Goal: Transaction & Acquisition: Purchase product/service

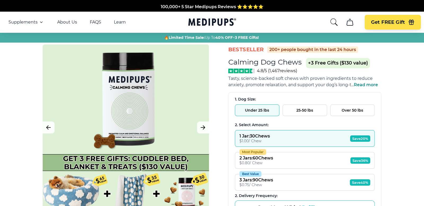
click at [302, 110] on button "25-50 lbs" at bounding box center [304, 111] width 44 height 12
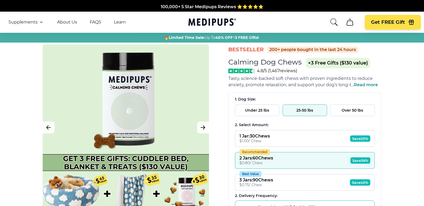
click at [264, 135] on div "1 Jar : 30 Chews" at bounding box center [254, 136] width 30 height 5
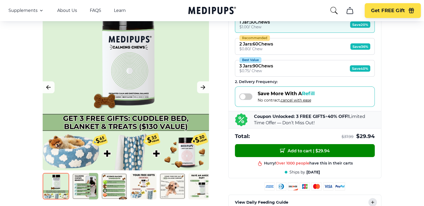
scroll to position [119, 0]
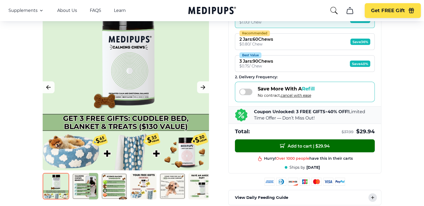
click at [334, 145] on button "Add to cart | $ 29.94" at bounding box center [305, 145] width 140 height 13
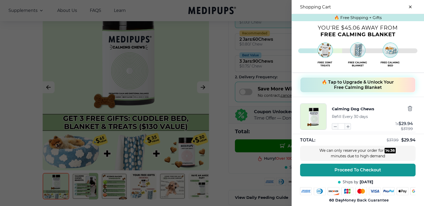
click at [220, 145] on div at bounding box center [212, 103] width 424 height 206
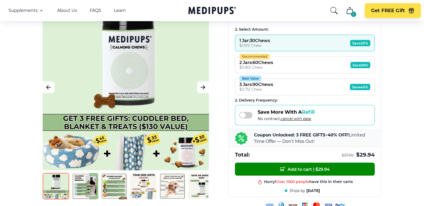
scroll to position [95, 0]
drag, startPoint x: 249, startPoint y: 112, endPoint x: 240, endPoint y: 115, distance: 9.1
click at [240, 115] on span at bounding box center [245, 115] width 13 height 7
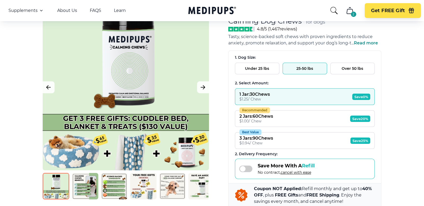
scroll to position [35, 0]
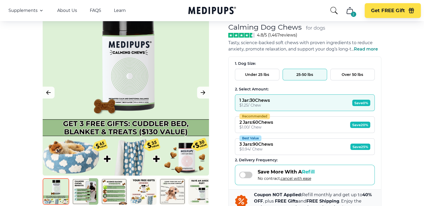
click at [368, 49] on span "Read more" at bounding box center [366, 49] width 24 height 5
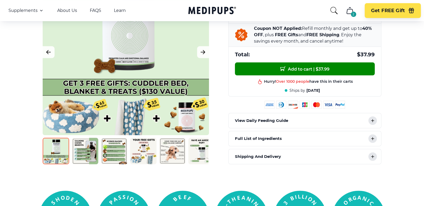
scroll to position [214, 0]
click at [371, 137] on icon at bounding box center [372, 139] width 6 height 6
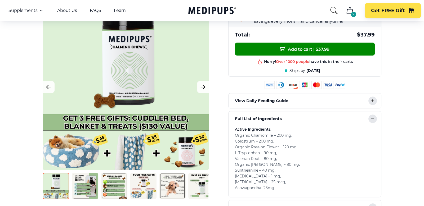
scroll to position [237, 0]
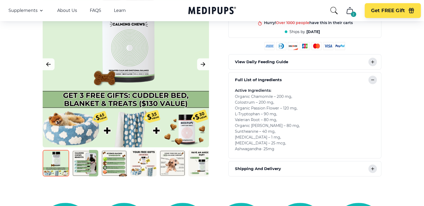
click at [372, 168] on icon at bounding box center [372, 169] width 6 height 6
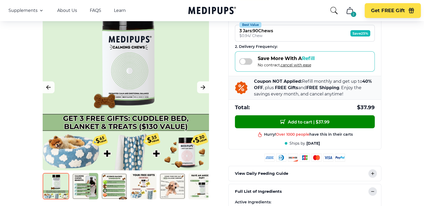
scroll to position [165, 0]
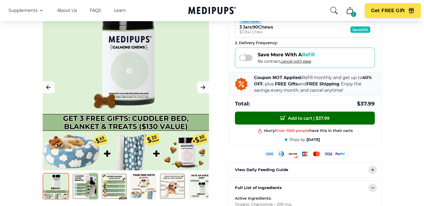
click at [309, 117] on span "Add to cart | $ 37.99" at bounding box center [304, 118] width 49 height 6
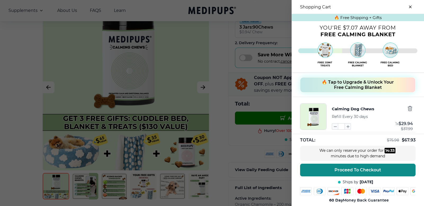
click at [362, 169] on span "Proceed To Checkout" at bounding box center [357, 170] width 47 height 5
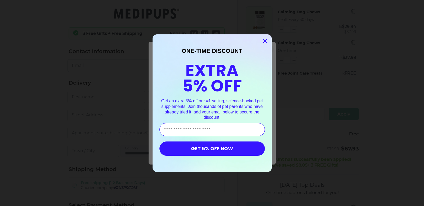
click at [265, 40] on icon "Close dialog" at bounding box center [265, 41] width 4 height 4
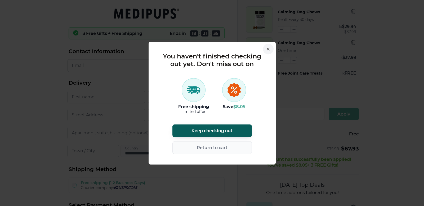
click at [268, 50] on icon "button" at bounding box center [268, 49] width 3 height 3
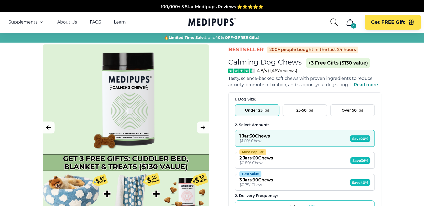
click at [347, 21] on icon "cart" at bounding box center [349, 22] width 6 height 6
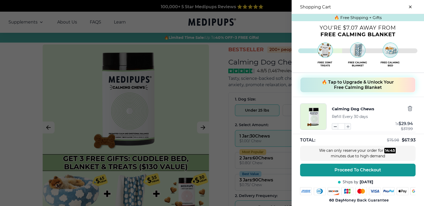
click at [335, 127] on icon "button" at bounding box center [335, 127] width 3 height 0
click at [409, 5] on button "close-cart" at bounding box center [410, 7] width 11 height 11
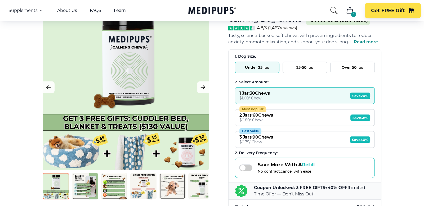
scroll to position [42, 0]
click at [305, 64] on button "25-50 lbs" at bounding box center [304, 68] width 44 height 12
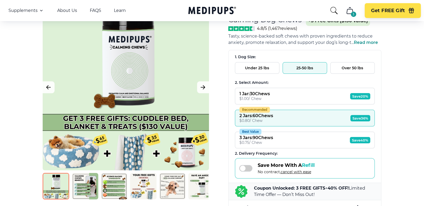
click at [270, 93] on div "1 Jar : 30 Chews" at bounding box center [254, 93] width 30 height 5
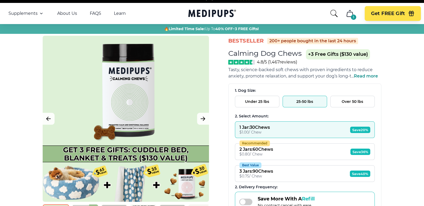
scroll to position [8, 0]
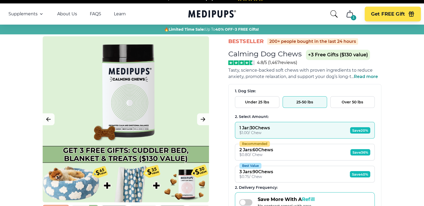
click at [352, 13] on icon "cart" at bounding box center [349, 14] width 8 height 8
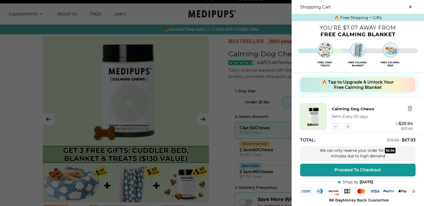
click at [309, 139] on span "TOTAL:" at bounding box center [307, 140] width 15 height 6
click at [410, 6] on icon "close-cart" at bounding box center [410, 7] width 2 height 2
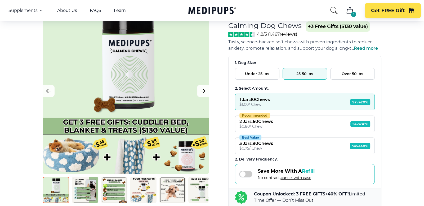
scroll to position [42, 0]
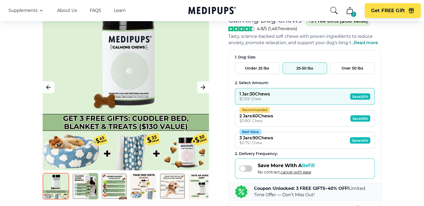
drag, startPoint x: 248, startPoint y: 168, endPoint x: 240, endPoint y: 169, distance: 8.0
click at [240, 169] on span at bounding box center [245, 168] width 13 height 7
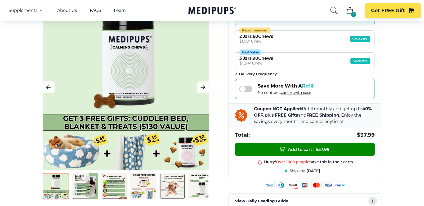
scroll to position [121, 0]
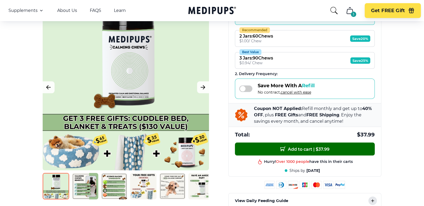
click at [285, 147] on span "Add to cart | $ 37.99" at bounding box center [304, 149] width 49 height 6
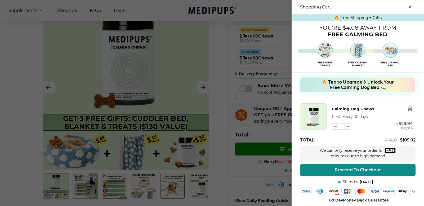
click at [362, 171] on span "Proceed To Checkout" at bounding box center [357, 170] width 47 height 5
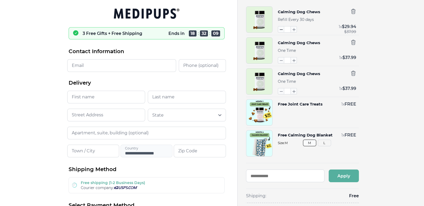
click at [280, 29] on icon "button" at bounding box center [281, 29] width 6 height 6
click at [281, 59] on icon "button" at bounding box center [281, 60] width 6 height 6
click at [282, 60] on icon "button" at bounding box center [281, 60] width 6 height 6
click at [279, 58] on icon "button" at bounding box center [281, 60] width 6 height 6
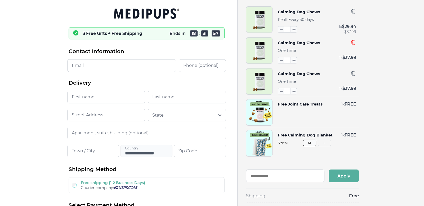
click at [353, 41] on icon "button" at bounding box center [353, 42] width 6 height 6
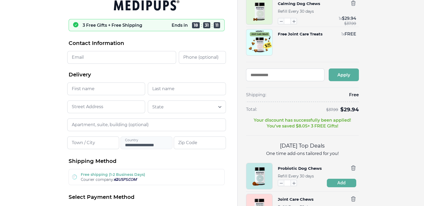
scroll to position [8, 0]
click at [84, 57] on input "Email" at bounding box center [121, 57] width 109 height 13
type input "**********"
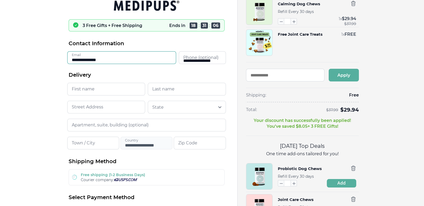
type input "*****"
type input "**********"
type input "*****"
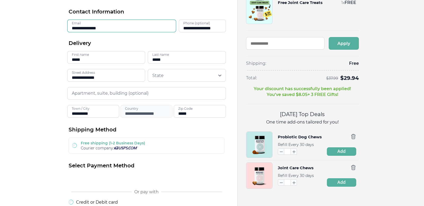
scroll to position [111, 0]
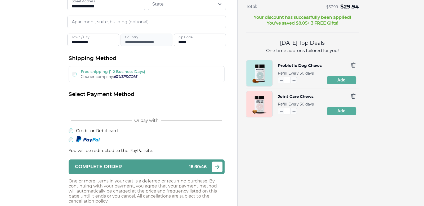
click at [131, 165] on div "Complete order 18 : 30 : 46" at bounding box center [141, 166] width 132 height 5
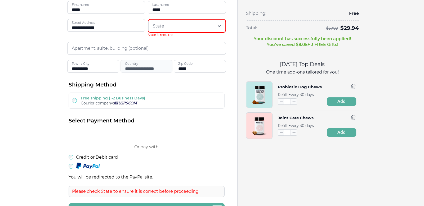
scroll to position [87, 0]
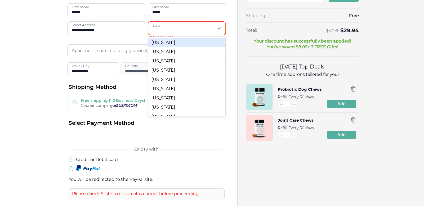
click at [188, 29] on div at bounding box center [183, 28] width 61 height 11
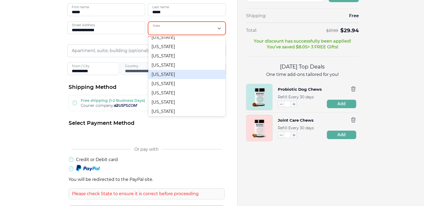
scroll to position [266, 0]
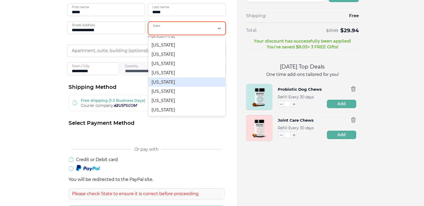
click at [168, 87] on div "[US_STATE]" at bounding box center [186, 82] width 77 height 9
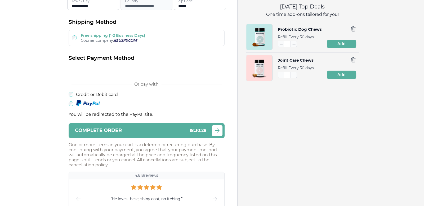
scroll to position [149, 0]
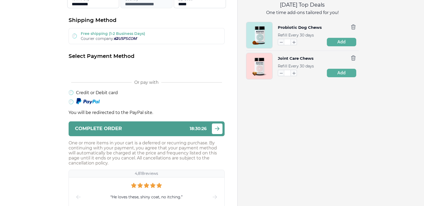
click at [165, 129] on div "Complete order 18 : 30 : 26" at bounding box center [141, 128] width 132 height 5
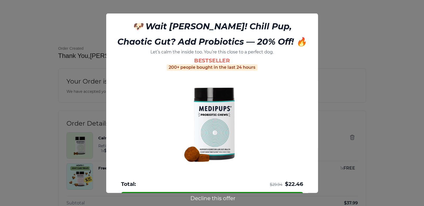
click at [215, 198] on button "Decline this offer" at bounding box center [212, 198] width 48 height 7
